Goal: Find specific page/section: Find specific page/section

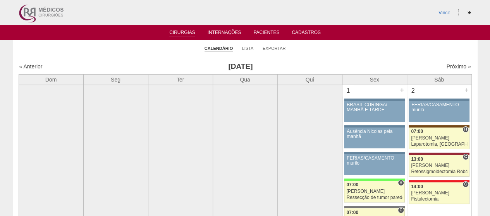
click at [455, 63] on div "Próximo »" at bounding box center [416, 67] width 108 height 8
click at [455, 68] on link "Próximo »" at bounding box center [458, 66] width 24 height 6
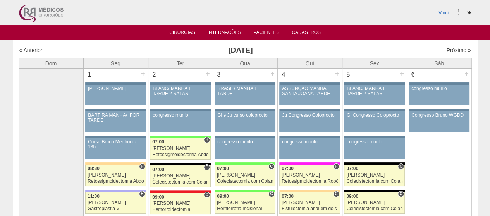
click at [455, 50] on link "Próximo »" at bounding box center [458, 50] width 24 height 6
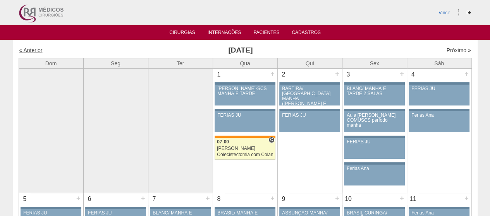
click at [34, 50] on link "« Anterior" at bounding box center [30, 50] width 23 height 6
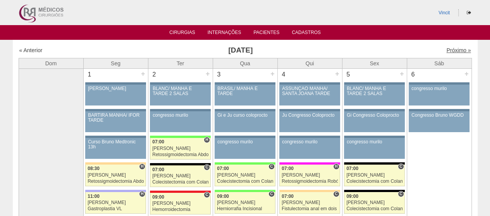
click at [455, 50] on link "Próximo »" at bounding box center [458, 50] width 24 height 6
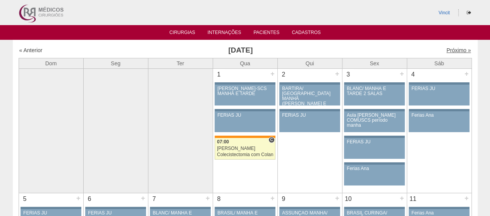
click at [458, 49] on link "Próximo »" at bounding box center [458, 50] width 24 height 6
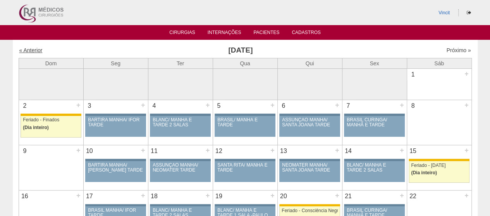
click at [37, 50] on link "« Anterior" at bounding box center [30, 50] width 23 height 6
